Goal: Information Seeking & Learning: Learn about a topic

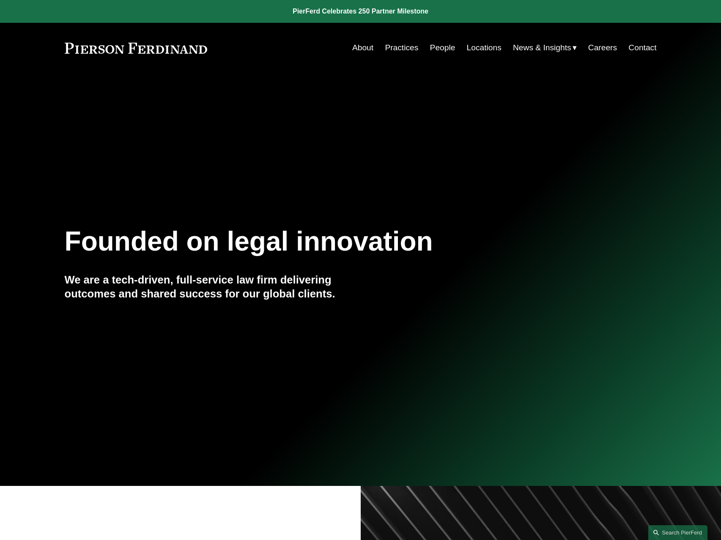
click at [438, 46] on link "People" at bounding box center [442, 48] width 25 height 16
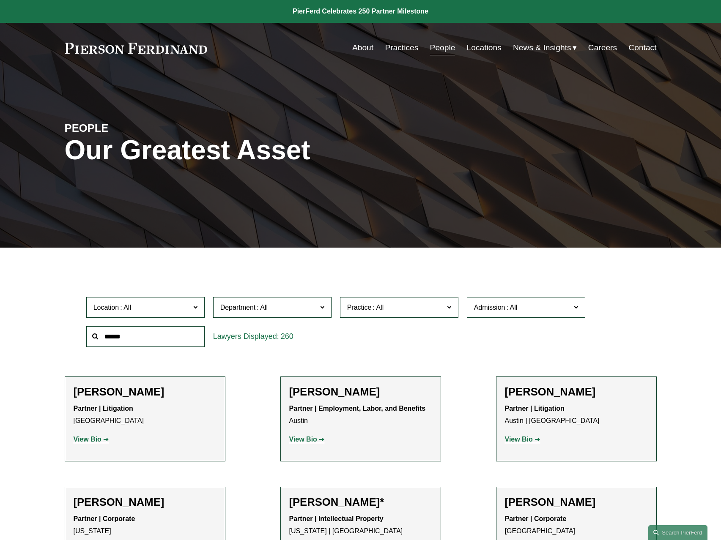
click at [149, 307] on span "Location" at bounding box center [141, 307] width 97 height 11
click at [0, 0] on link "Houston" at bounding box center [0, 0] width 0 height 0
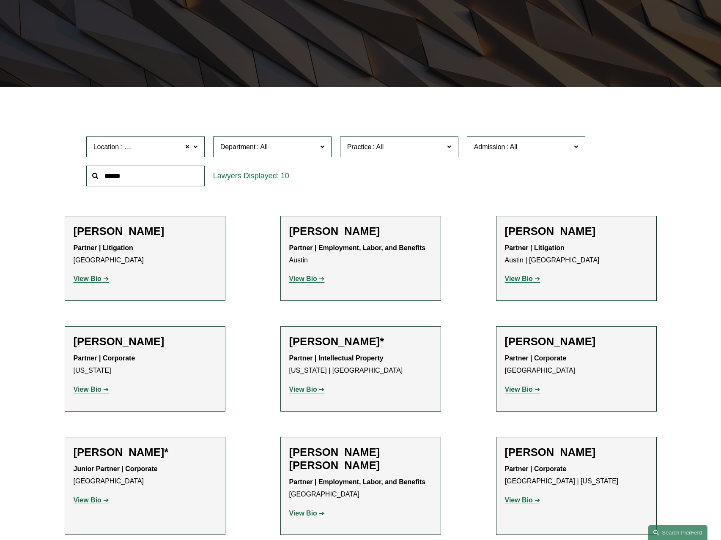
scroll to position [162, 0]
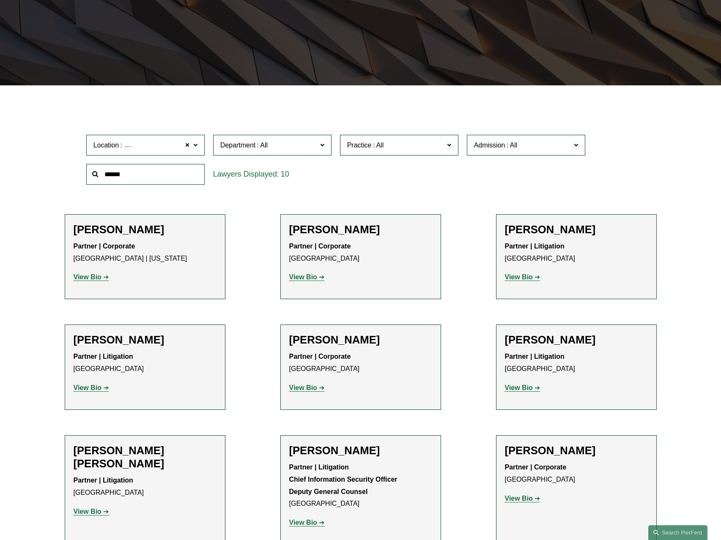
click at [530, 282] on p "View Bio" at bounding box center [576, 277] width 143 height 12
click at [530, 280] on strong "View Bio" at bounding box center [519, 276] width 28 height 7
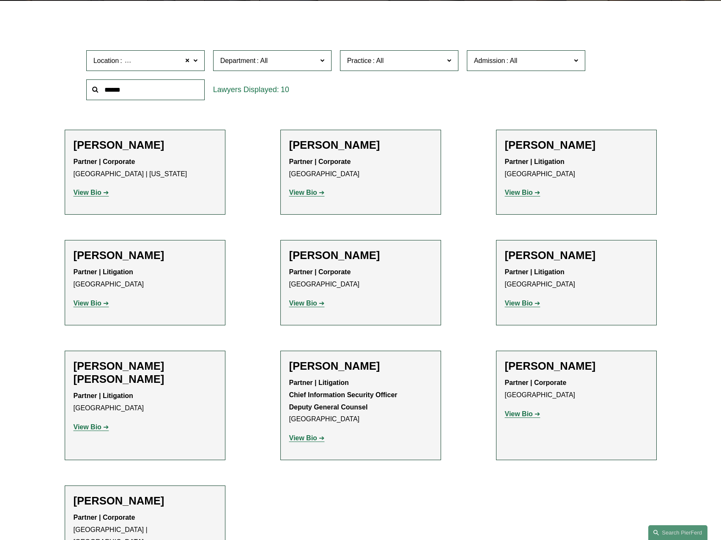
scroll to position [289, 0]
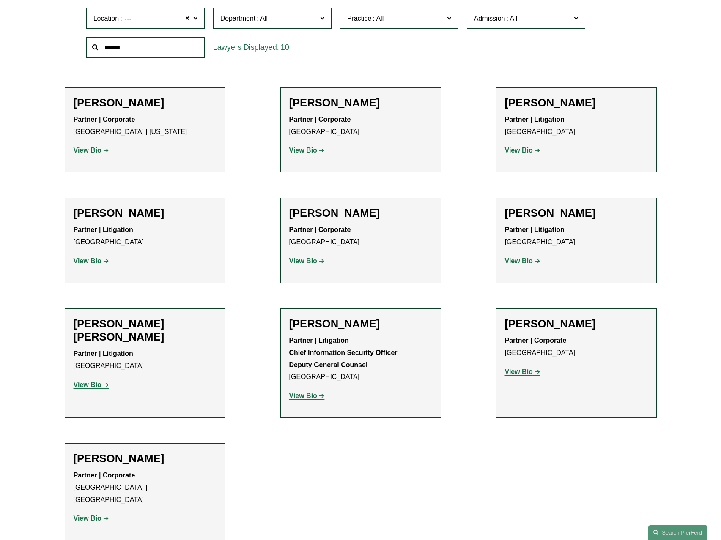
click at [97, 381] on strong "View Bio" at bounding box center [88, 384] width 28 height 7
click at [318, 263] on link "View Bio" at bounding box center [307, 260] width 36 height 7
click at [92, 151] on strong "View Bio" at bounding box center [88, 150] width 28 height 7
click at [309, 152] on strong "View Bio" at bounding box center [303, 150] width 28 height 7
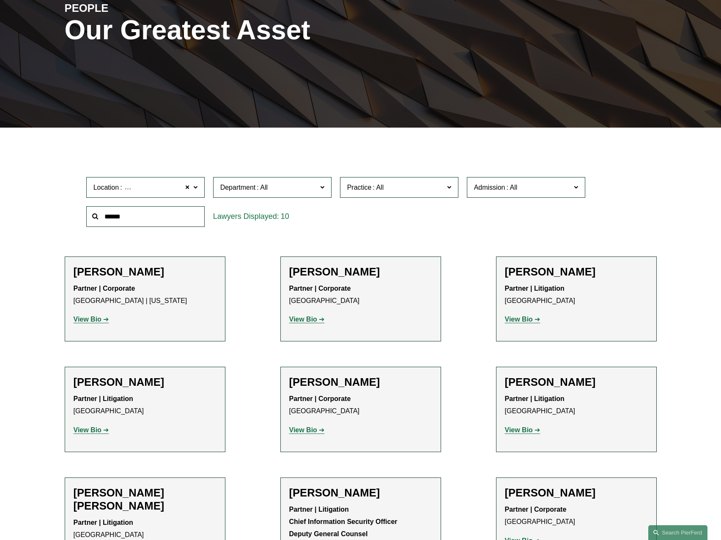
scroll to position [78, 0]
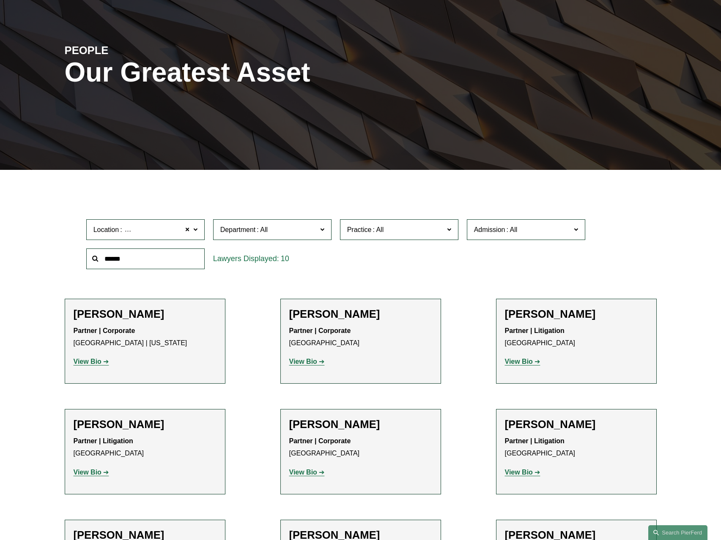
click at [190, 232] on label "Location Houston" at bounding box center [145, 229] width 118 height 21
click at [0, 0] on link "[GEOGRAPHIC_DATA]" at bounding box center [0, 0] width 0 height 0
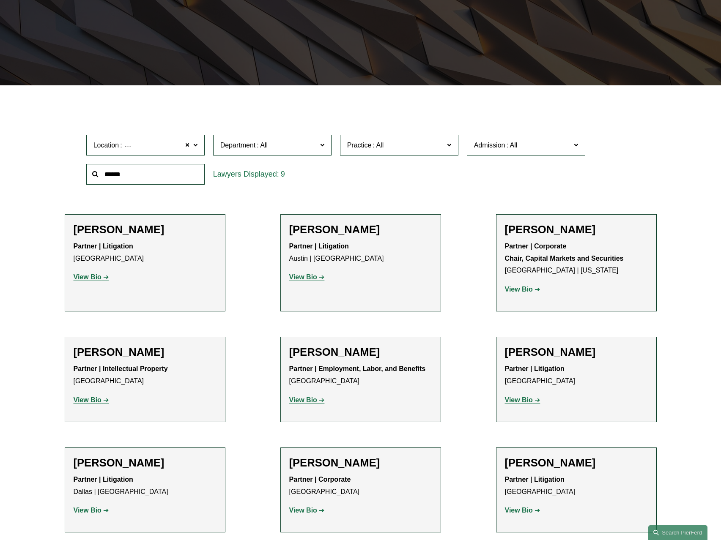
scroll to position [247, 0]
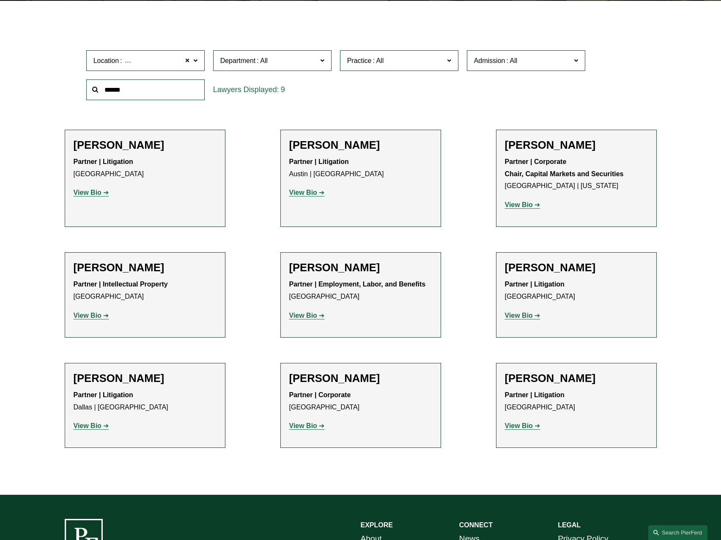
click at [105, 141] on h2 "Katie Ackels" at bounding box center [145, 145] width 143 height 13
click at [94, 194] on strong "View Bio" at bounding box center [88, 192] width 28 height 7
click at [515, 316] on strong "View Bio" at bounding box center [519, 315] width 28 height 7
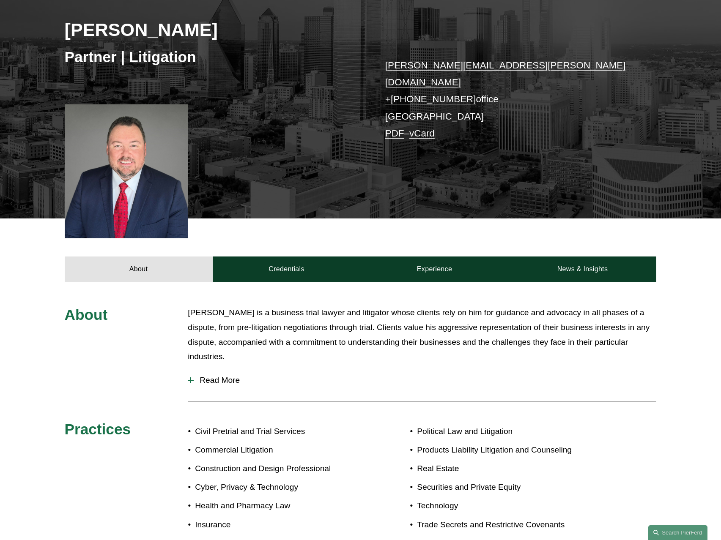
scroll to position [211, 0]
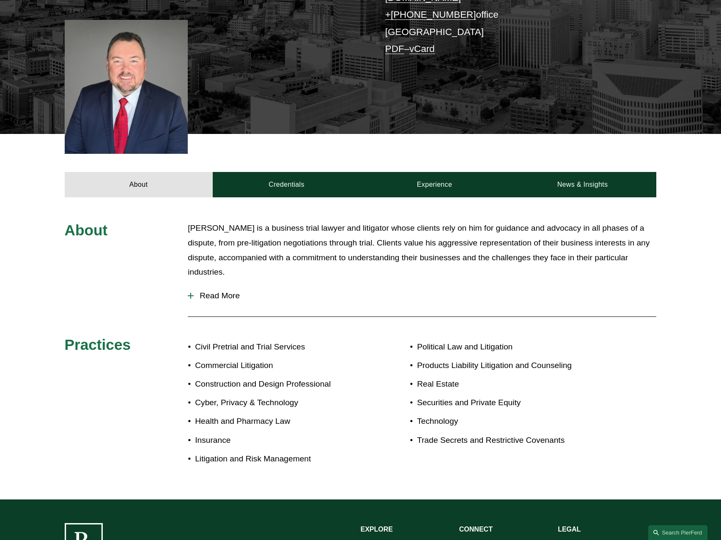
click at [232, 291] on span "Read More" at bounding box center [425, 295] width 462 height 9
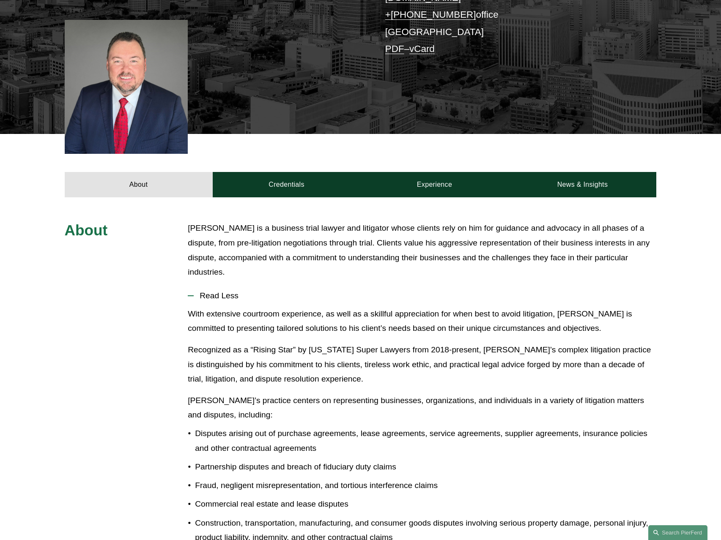
scroll to position [169, 0]
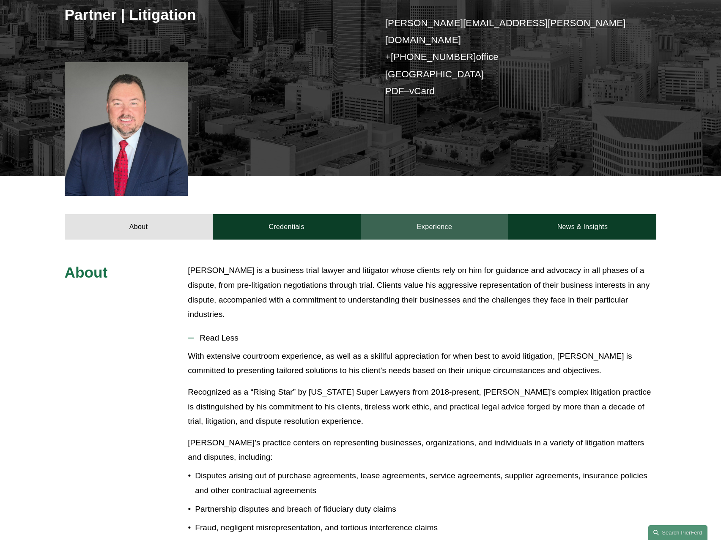
click at [435, 216] on link "Experience" at bounding box center [435, 226] width 148 height 25
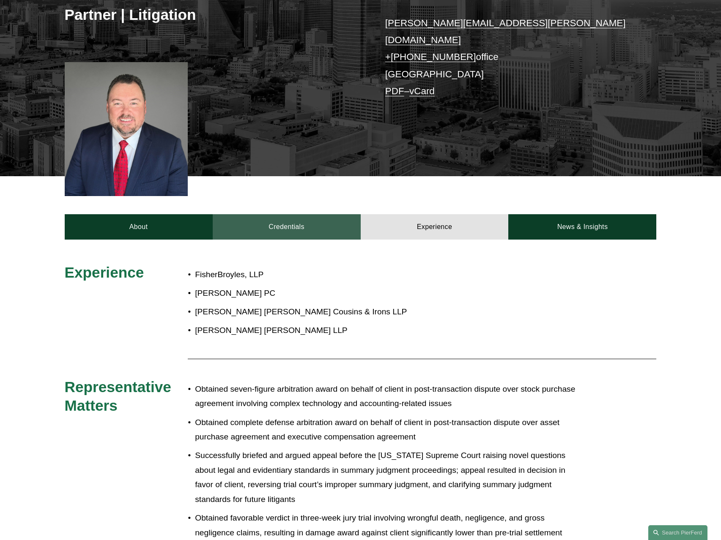
click at [306, 221] on link "Credentials" at bounding box center [287, 226] width 148 height 25
